Goal: Transaction & Acquisition: Purchase product/service

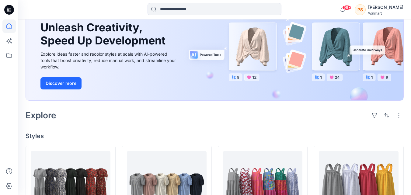
scroll to position [55, 0]
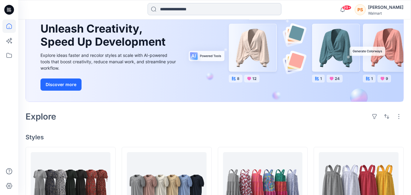
click at [165, 11] on input at bounding box center [214, 9] width 134 height 12
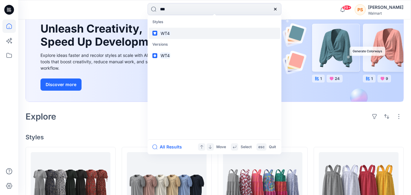
type input "***"
click at [186, 35] on link "WT4" at bounding box center [214, 33] width 131 height 11
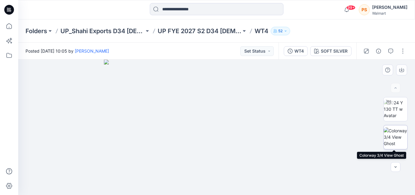
click at [401, 139] on img at bounding box center [396, 136] width 24 height 19
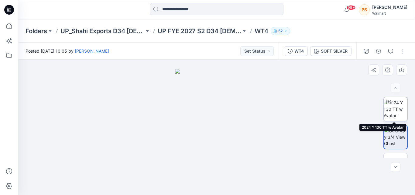
click at [399, 110] on img at bounding box center [396, 108] width 24 height 19
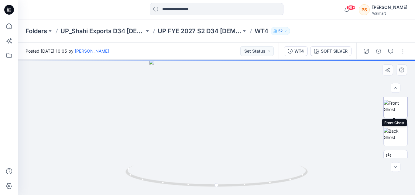
scroll to position [61, 0]
click at [397, 138] on img at bounding box center [396, 132] width 24 height 13
